Goal: Task Accomplishment & Management: Manage account settings

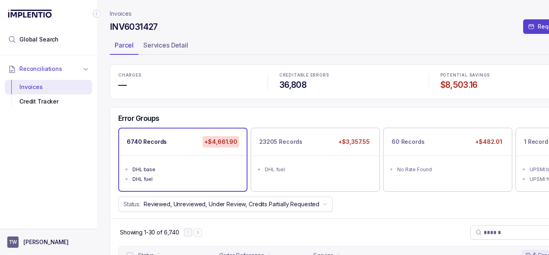
click at [35, 248] on aside "TW [PERSON_NAME]" at bounding box center [48, 242] width 97 height 26
click at [36, 243] on p "[PERSON_NAME]" at bounding box center [45, 242] width 45 height 8
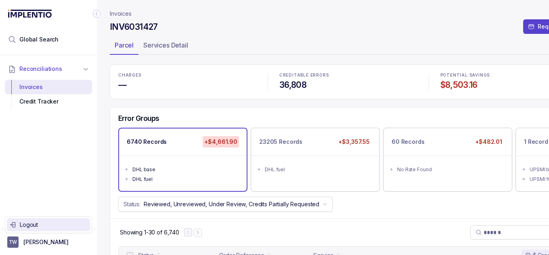
click at [35, 226] on p "Logout" at bounding box center [53, 225] width 67 height 8
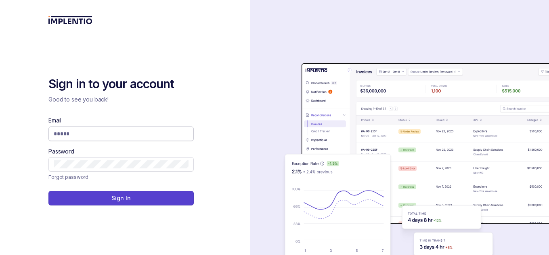
click at [81, 128] on span at bounding box center [120, 134] width 145 height 15
click at [78, 133] on input "Email" at bounding box center [121, 134] width 135 height 8
type input "**********"
